Goal: Check status: Check status

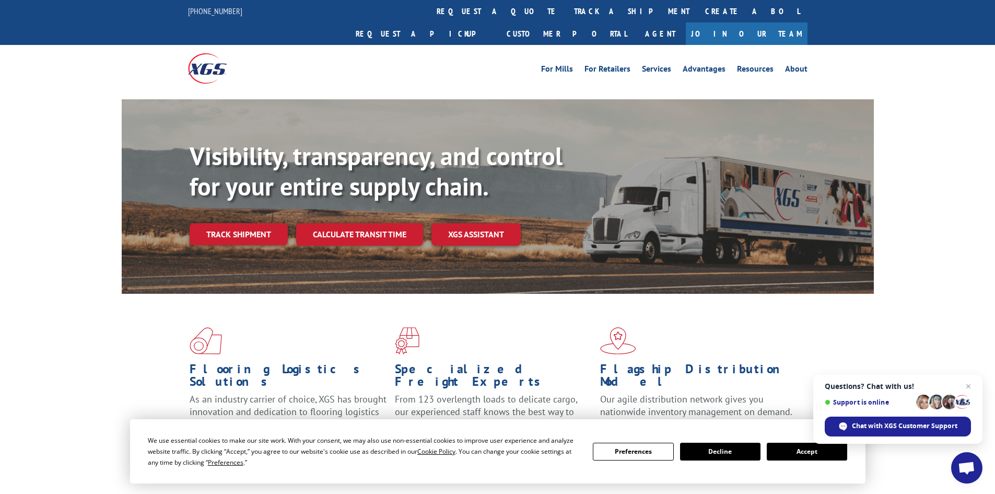
drag, startPoint x: 809, startPoint y: 451, endPoint x: 769, endPoint y: 418, distance: 52.4
click at [809, 449] on button "Accept" at bounding box center [807, 452] width 80 height 18
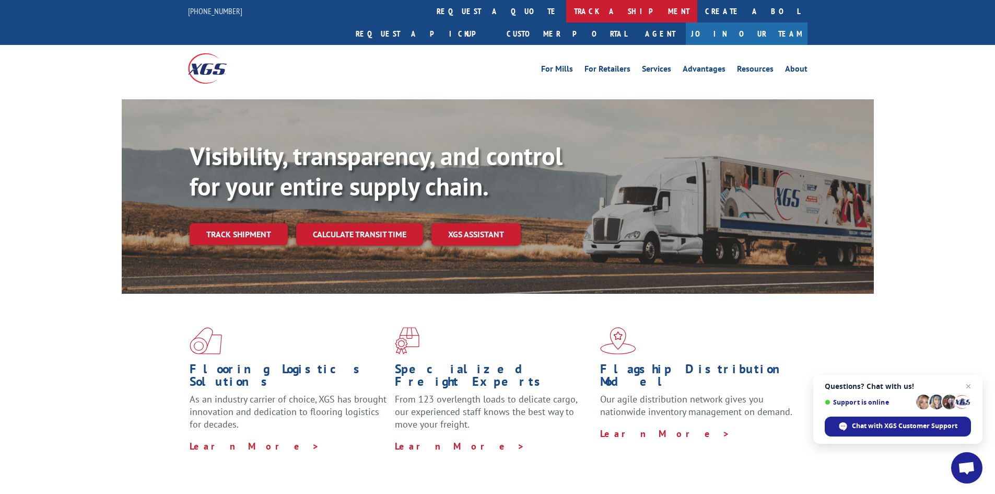
click at [566, 11] on link "track a shipment" at bounding box center [631, 11] width 131 height 22
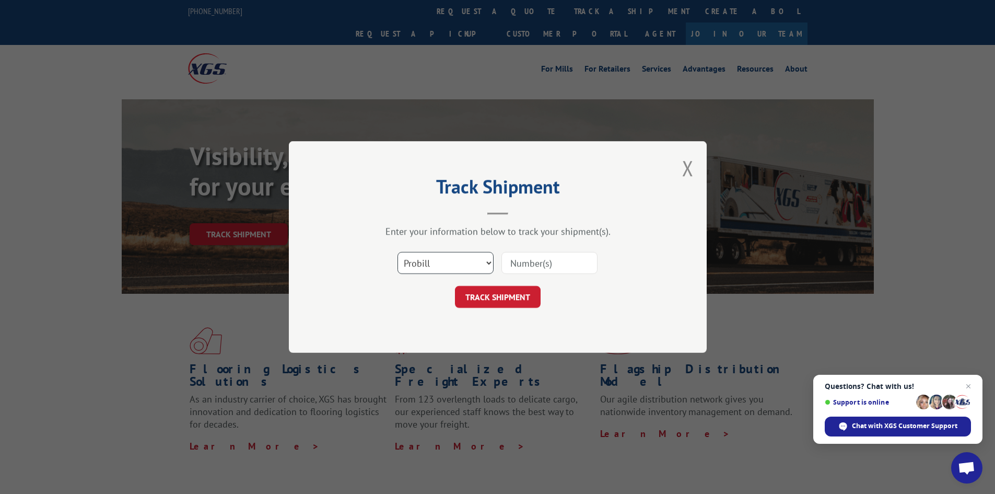
click at [448, 264] on select "Select category... Probill BOL PO" at bounding box center [446, 263] width 96 height 22
select select "bol"
click at [398, 252] on select "Select category... Probill BOL PO" at bounding box center [446, 263] width 96 height 22
paste input "5225833"
type input "5225833"
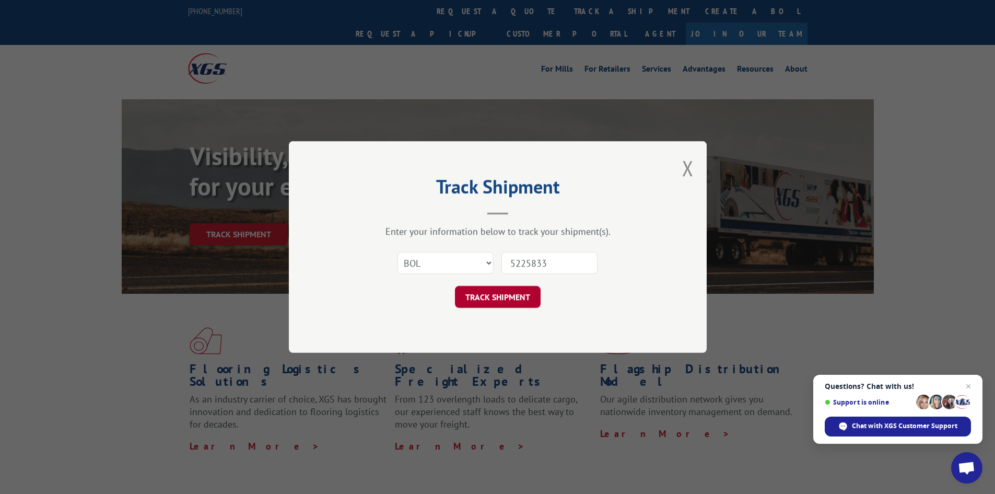
click at [521, 299] on button "TRACK SHIPMENT" at bounding box center [498, 297] width 86 height 22
